Goal: Task Accomplishment & Management: Manage account settings

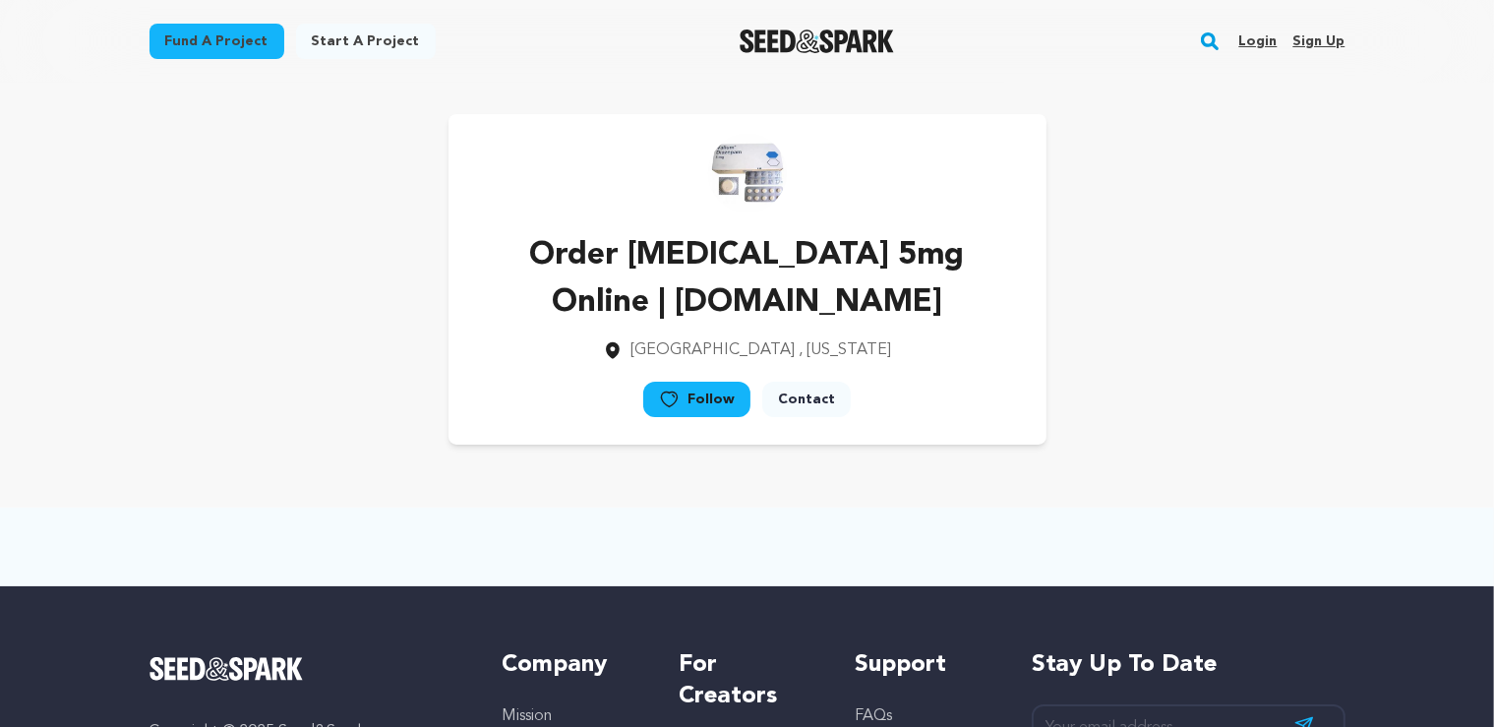
click at [1313, 42] on link "Sign up" at bounding box center [1318, 41] width 52 height 31
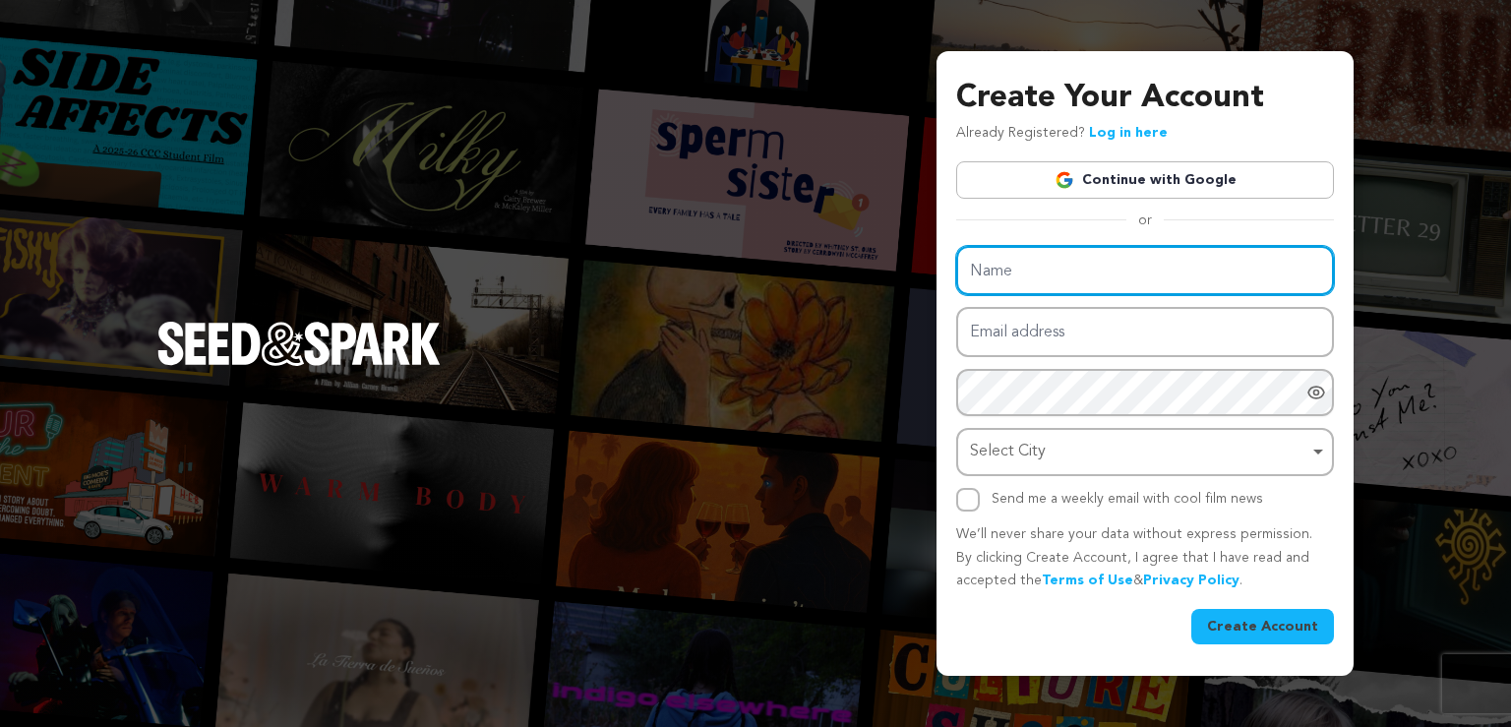
click at [1095, 266] on input "Name" at bounding box center [1145, 271] width 378 height 50
paste input "Buy Valium Online | Seizures | OnlineBuyMeds"
type input "Buy Valium Online | Seizures | OnlineBuyMeds"
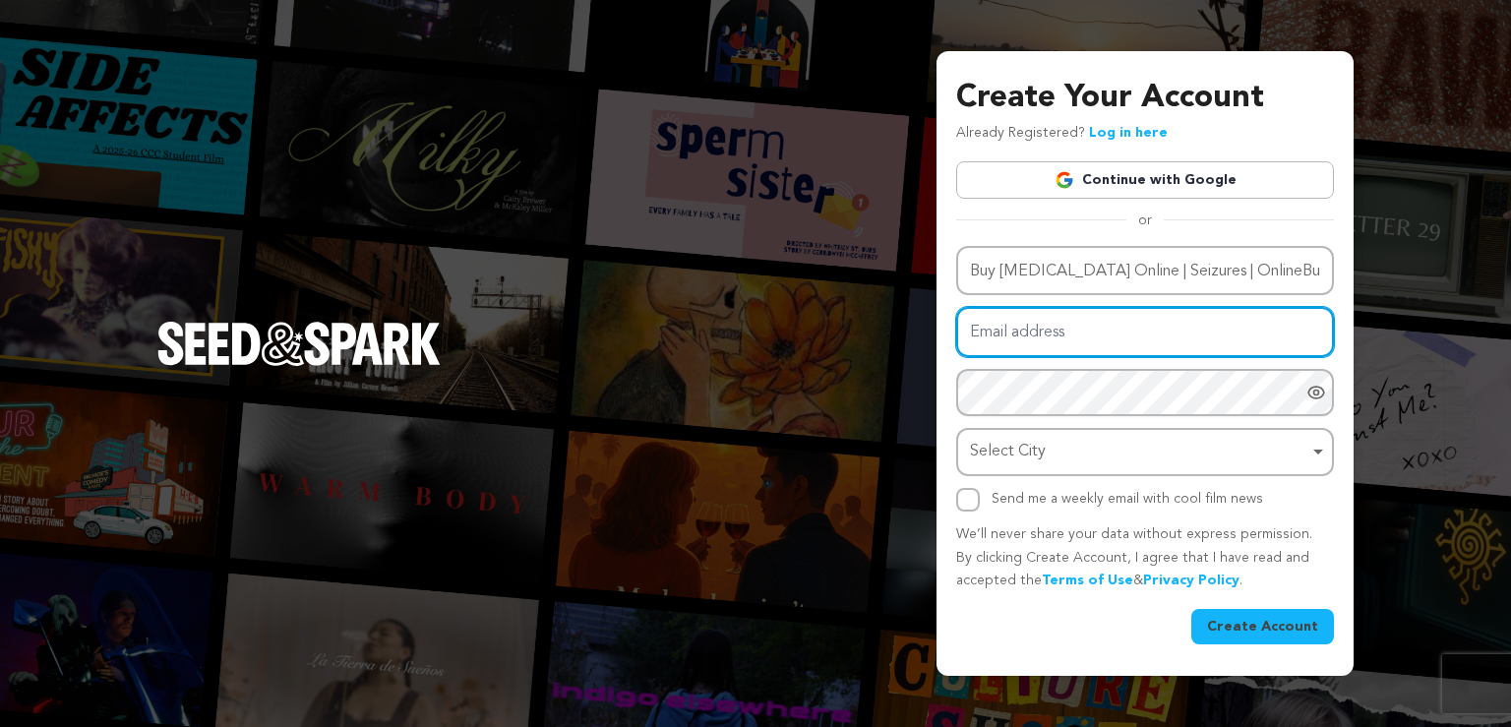
click at [1073, 341] on input "Email address" at bounding box center [1145, 332] width 378 height 50
paste input "buyvaliumonlineinus@powerscrews.com"
type input "buyvaliumonlineinus@powerscrews.com"
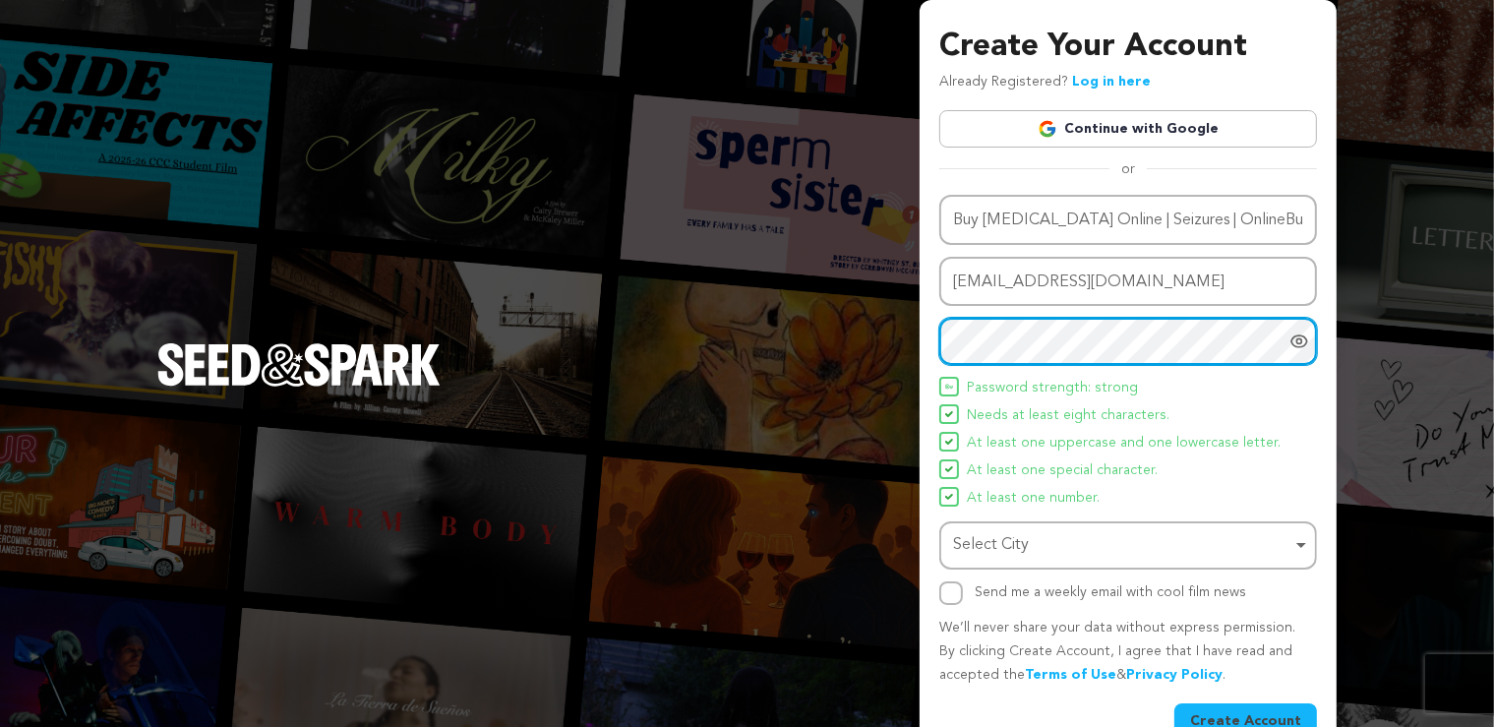
click at [1031, 542] on div "Select City Remove item" at bounding box center [1122, 545] width 338 height 29
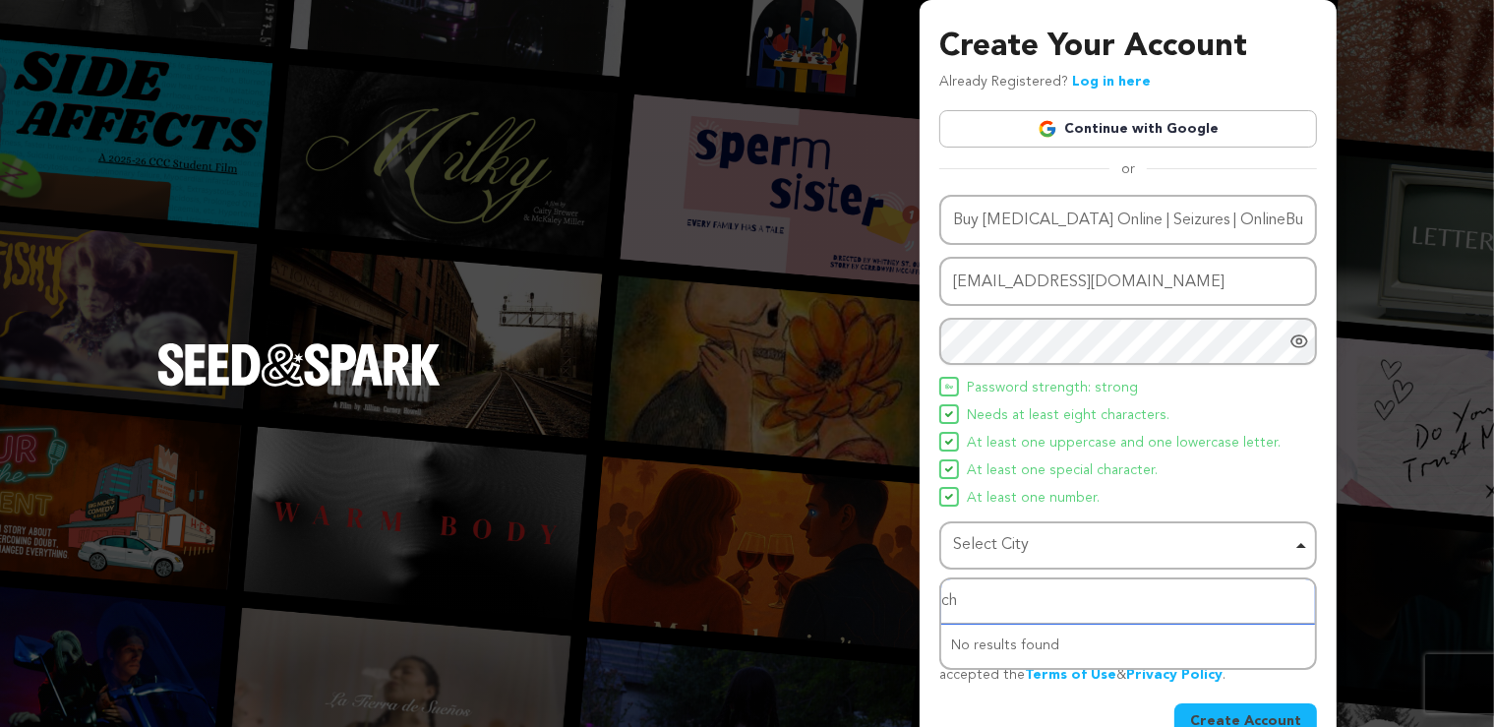
type input "chi"
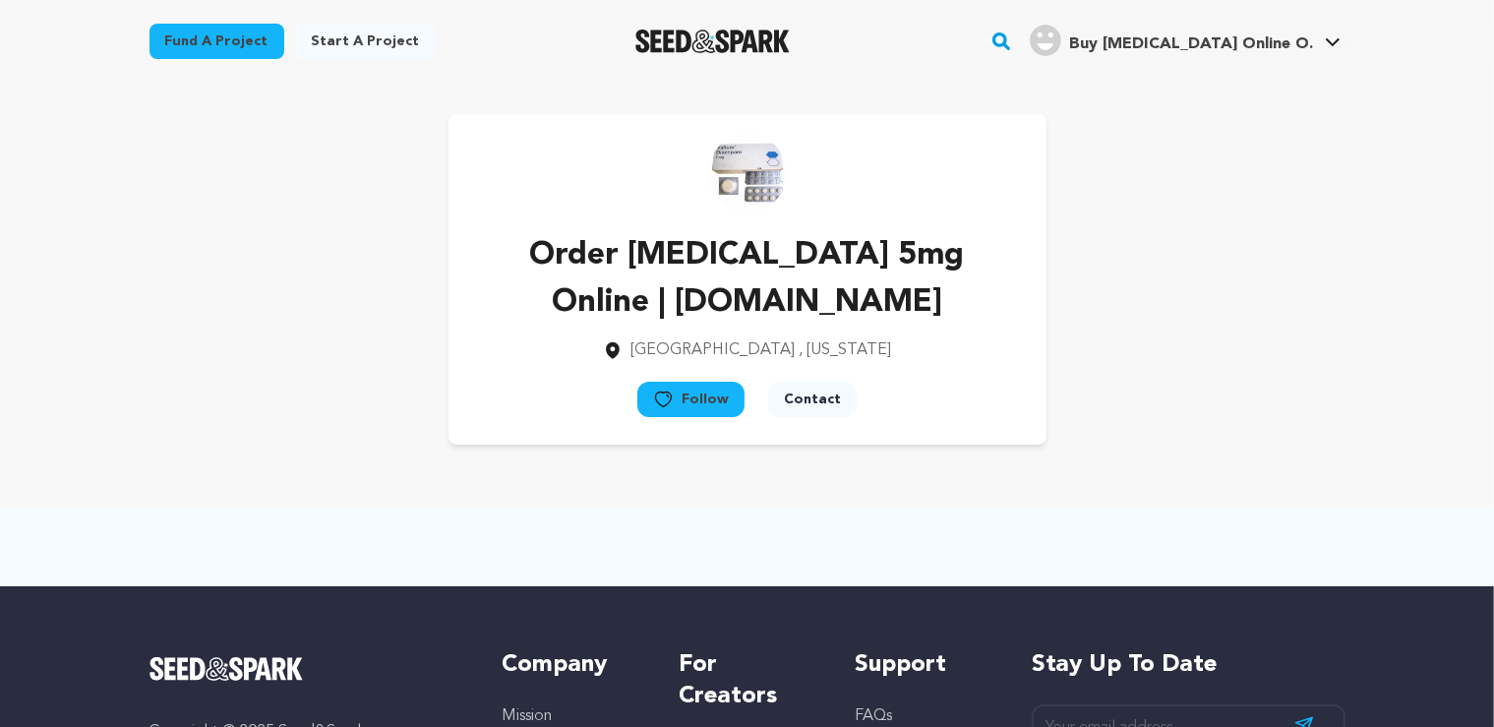
click at [1231, 40] on span "Buy Valium Online O." at bounding box center [1191, 44] width 244 height 16
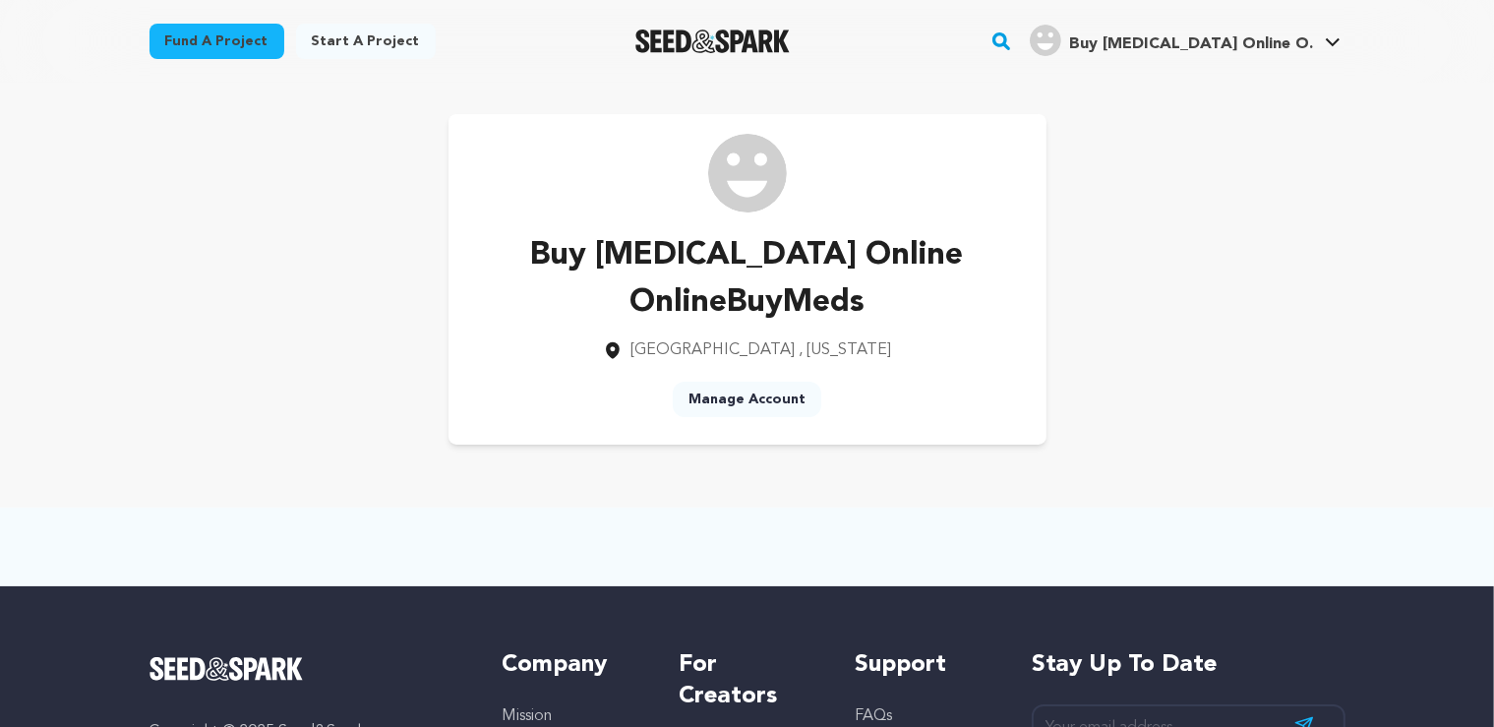
drag, startPoint x: 766, startPoint y: 352, endPoint x: 783, endPoint y: 360, distance: 18.5
click at [765, 382] on link "Manage Account" at bounding box center [747, 399] width 149 height 35
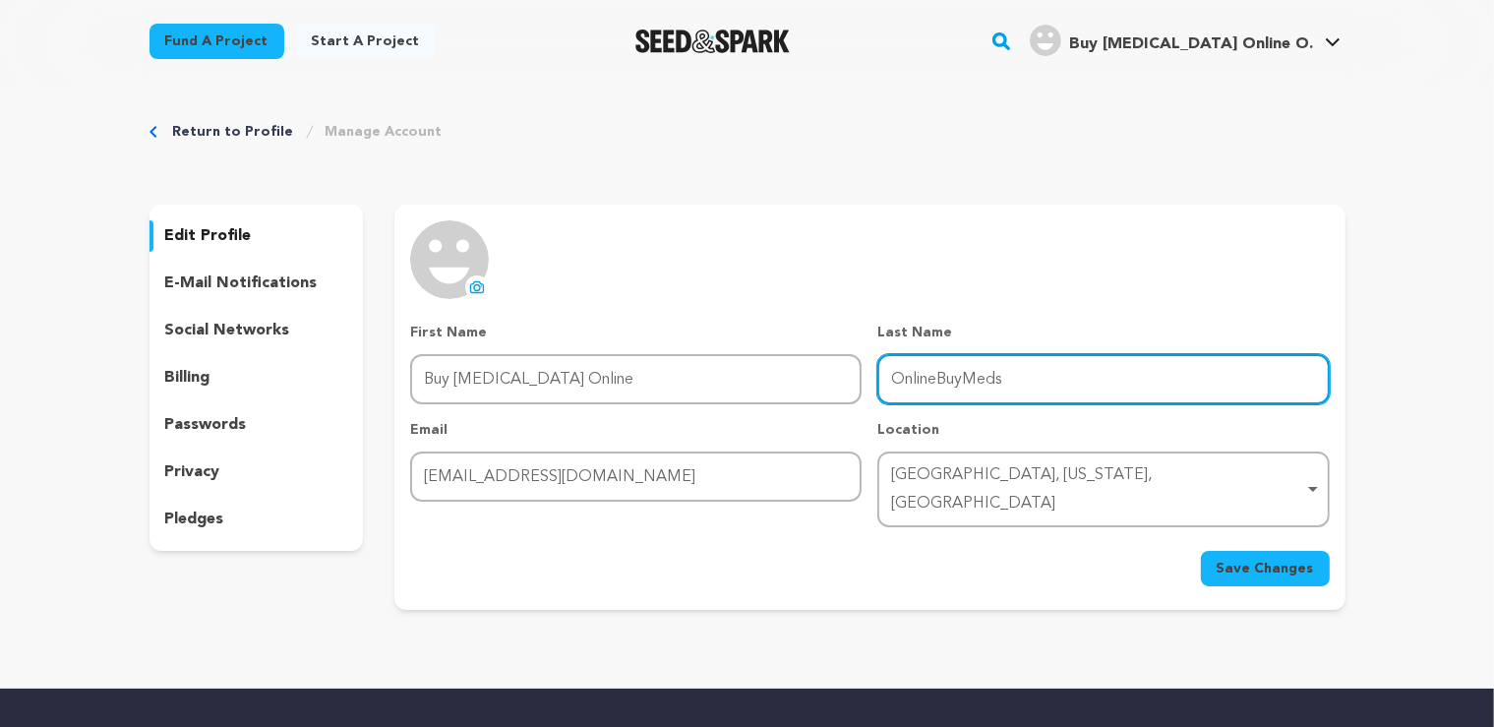
drag, startPoint x: 1036, startPoint y: 388, endPoint x: 751, endPoint y: 391, distance: 285.3
click at [751, 391] on div "First Name First Name Buy Valium Online Last Name Last Name OnlineBuyMeds Email…" at bounding box center [869, 425] width 919 height 205
type input "OnlineBuyMe"
click at [916, 383] on input "OnlineBuyMe" at bounding box center [1102, 379] width 451 height 50
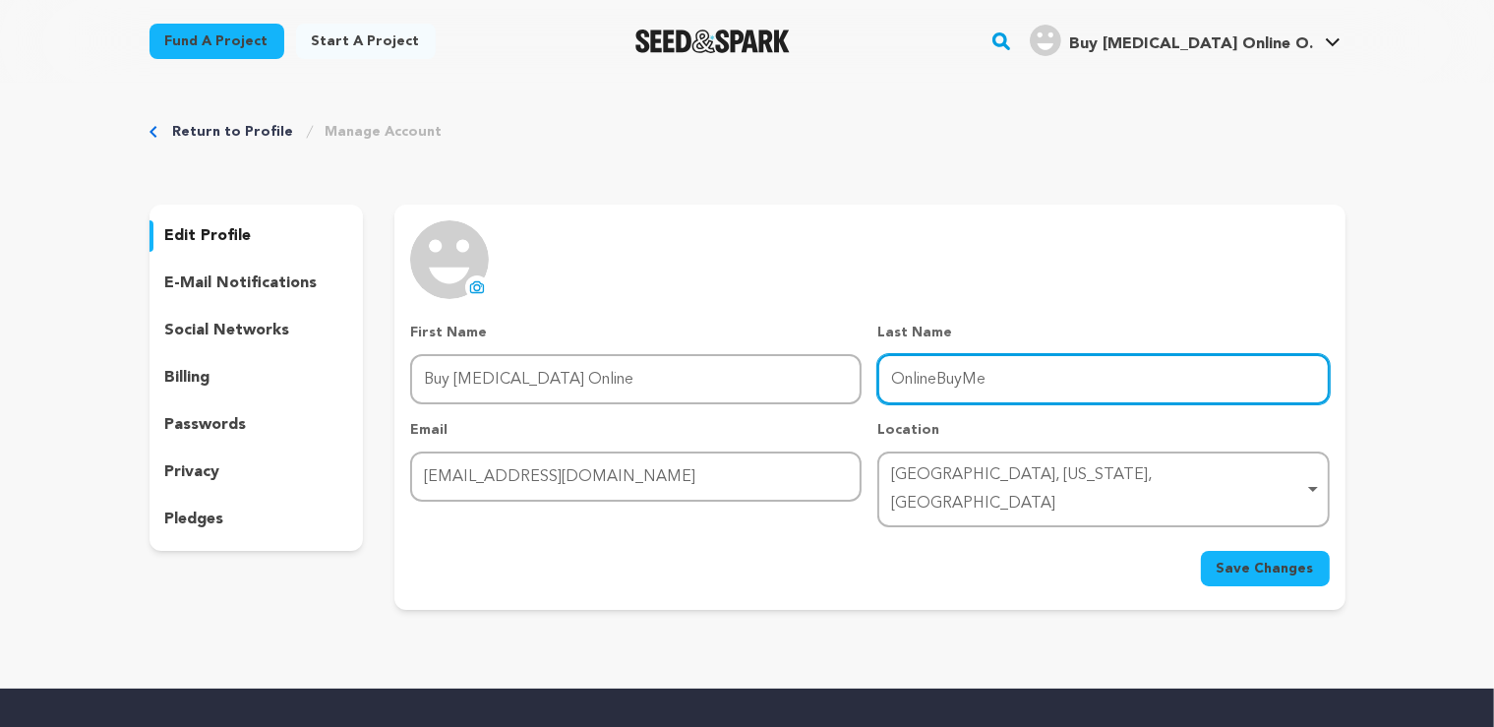
drag, startPoint x: 916, startPoint y: 383, endPoint x: 805, endPoint y: 386, distance: 111.2
click at [915, 384] on input "OnlineBuyMe" at bounding box center [1102, 379] width 451 height 50
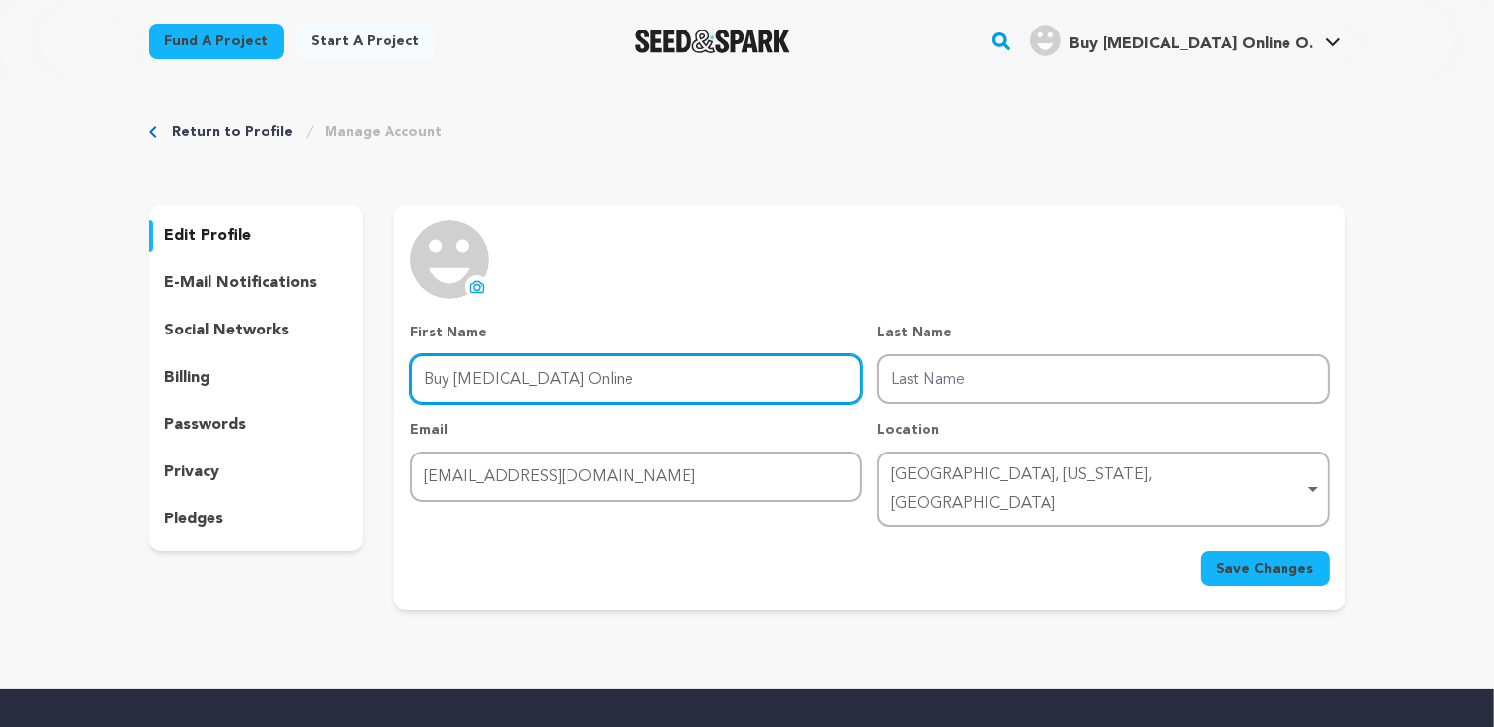
click at [765, 376] on input "Buy Valium Online" at bounding box center [635, 379] width 451 height 50
type input "Buy Valium Online ="
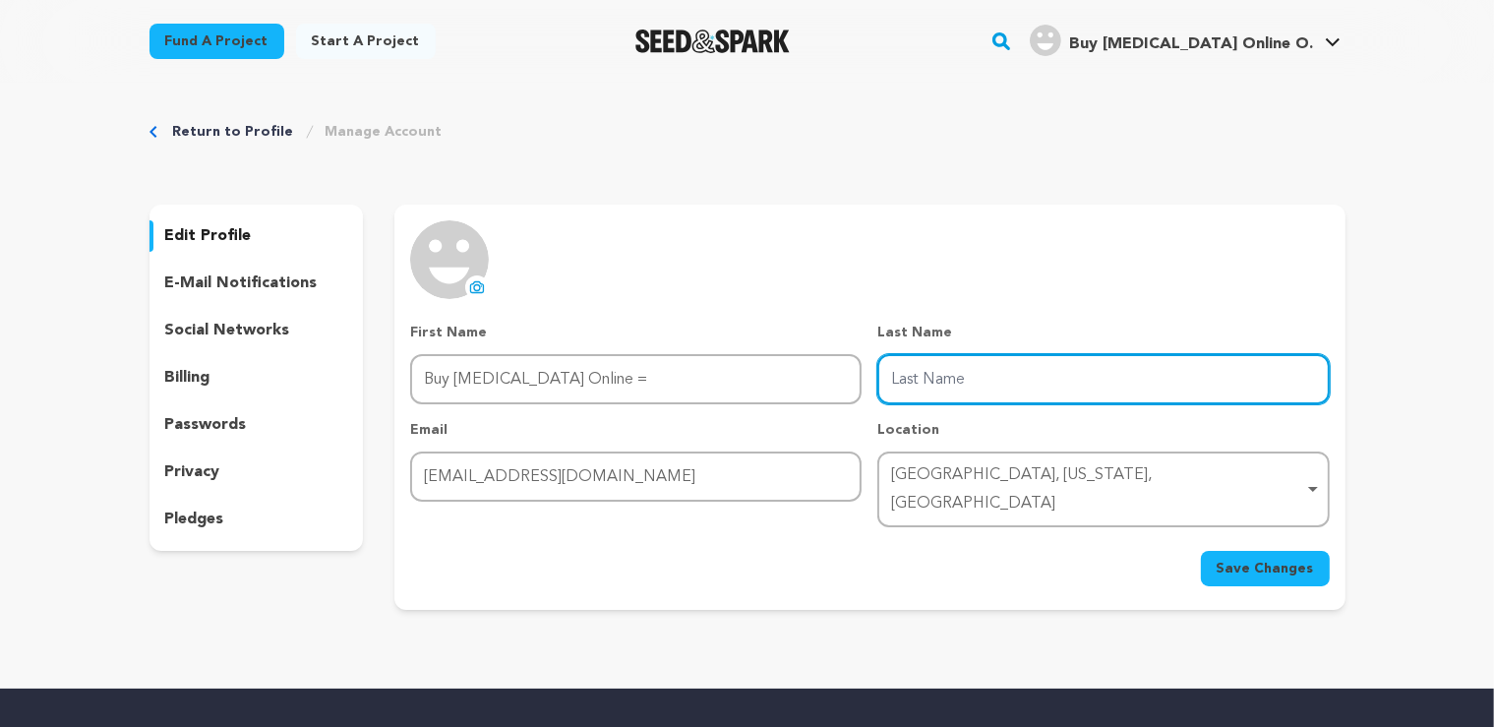
click at [1037, 375] on input "Last Name" at bounding box center [1102, 379] width 451 height 50
type input "www.onlinebuymeds.com"
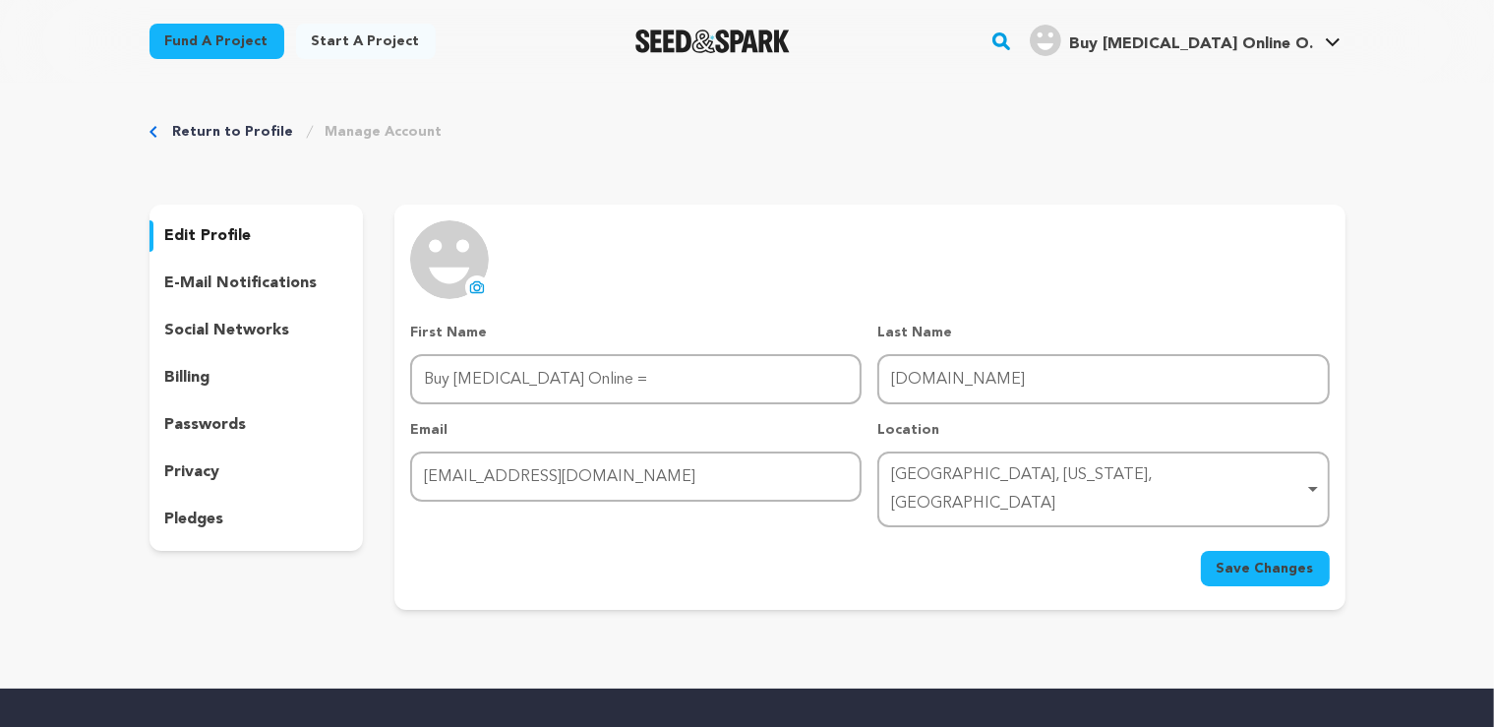
click at [483, 287] on icon at bounding box center [477, 287] width 16 height 16
click at [1219, 551] on button "Save Changes" at bounding box center [1265, 568] width 129 height 35
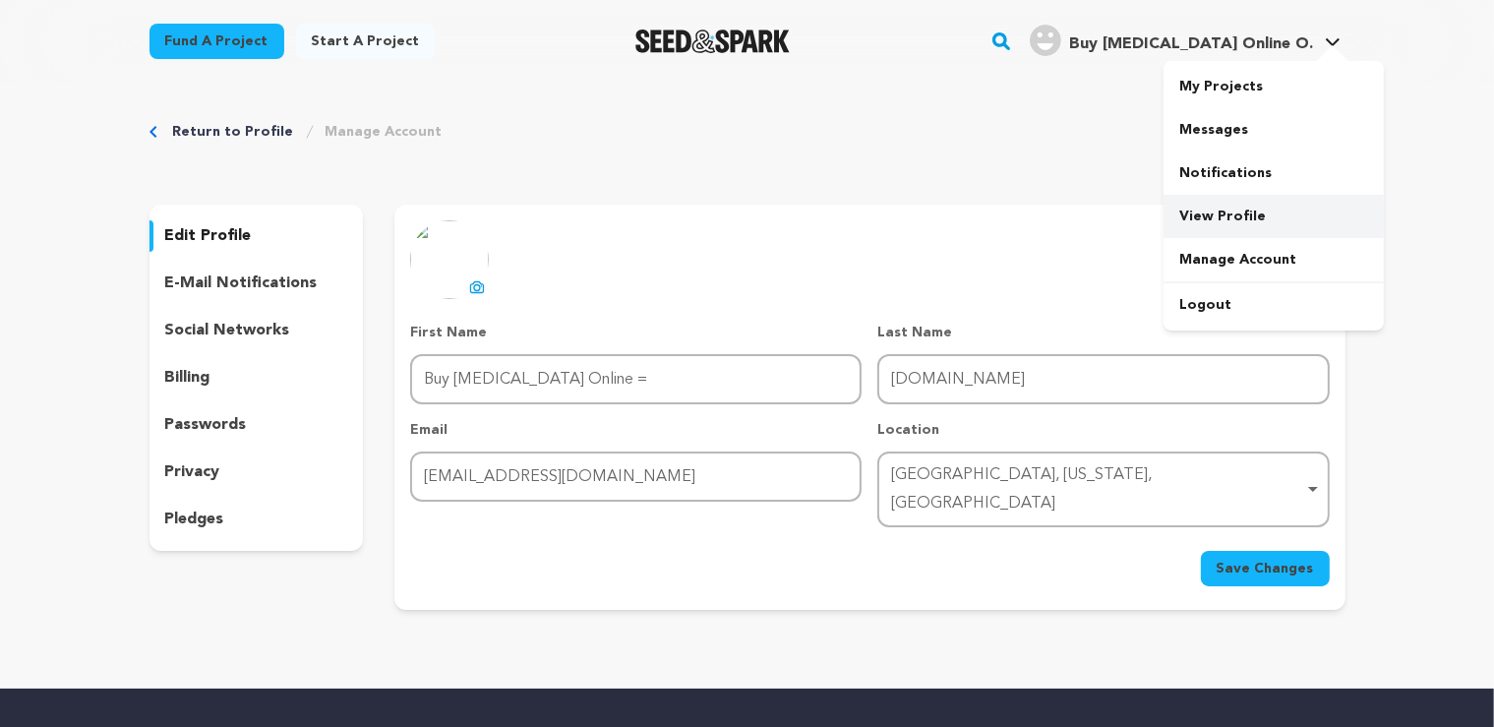
click at [1219, 212] on link "View Profile" at bounding box center [1274, 216] width 220 height 43
